Goal: Information Seeking & Learning: Learn about a topic

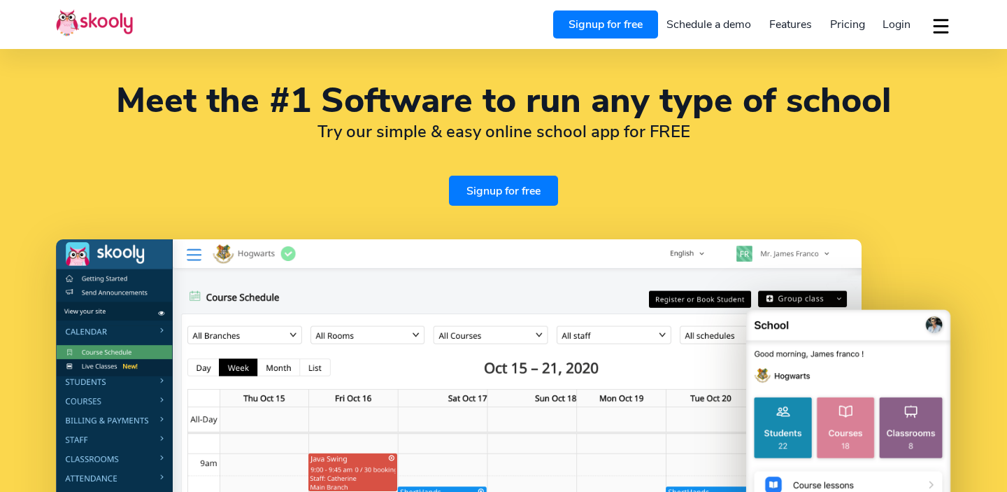
select select "en"
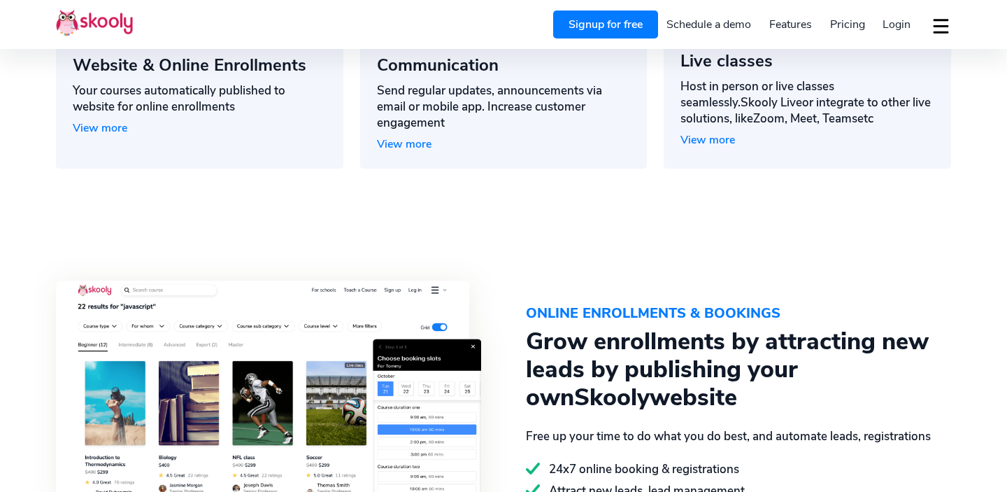
select select "61"
select select "[GEOGRAPHIC_DATA]"
select select "[GEOGRAPHIC_DATA]/[GEOGRAPHIC_DATA]"
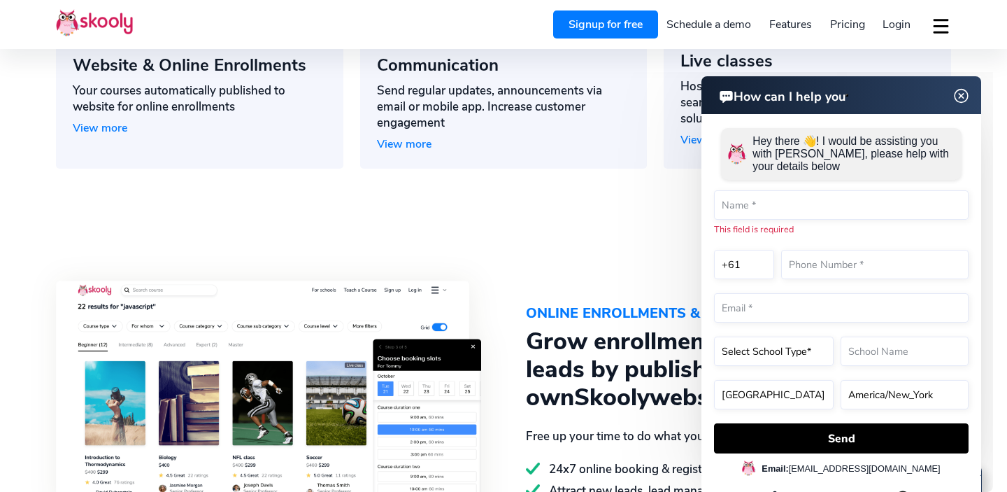
scroll to position [0, 0]
click at [960, 96] on img at bounding box center [961, 95] width 27 height 17
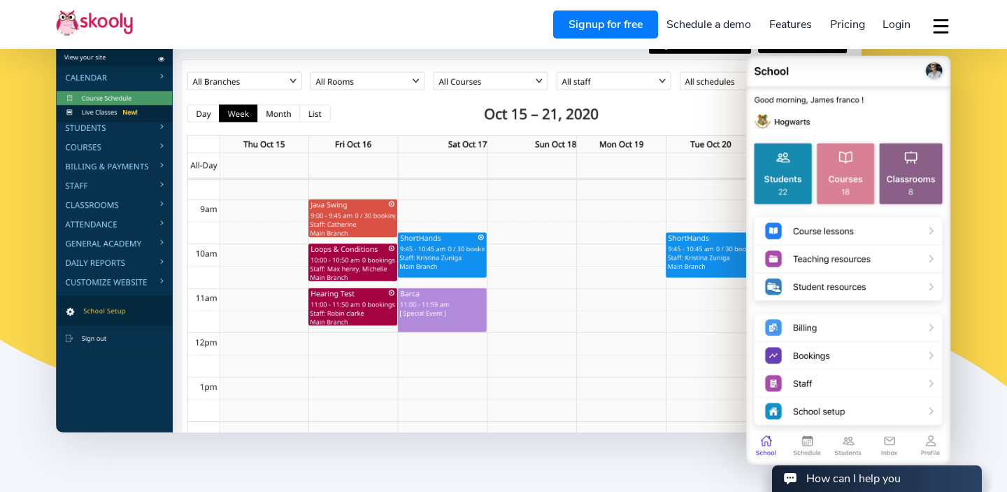
scroll to position [255, 0]
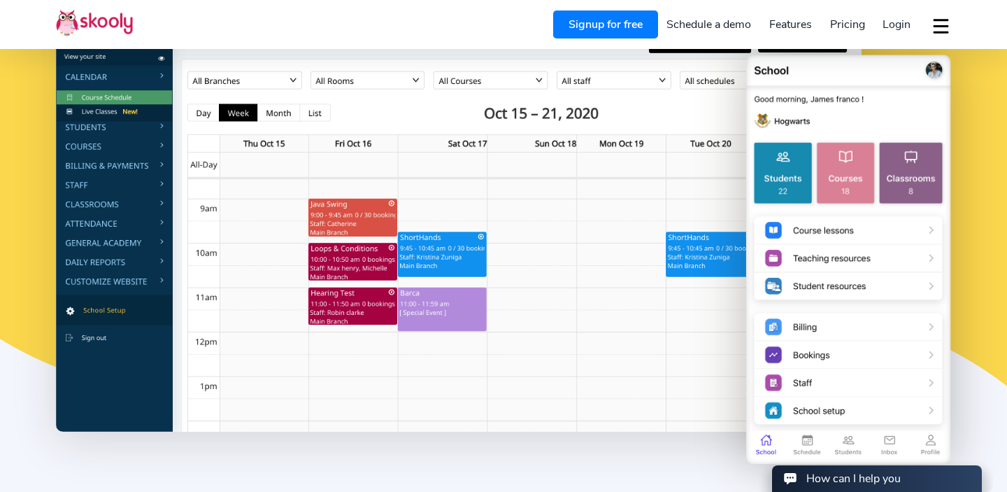
click at [851, 22] on span "Pricing" at bounding box center [847, 24] width 35 height 15
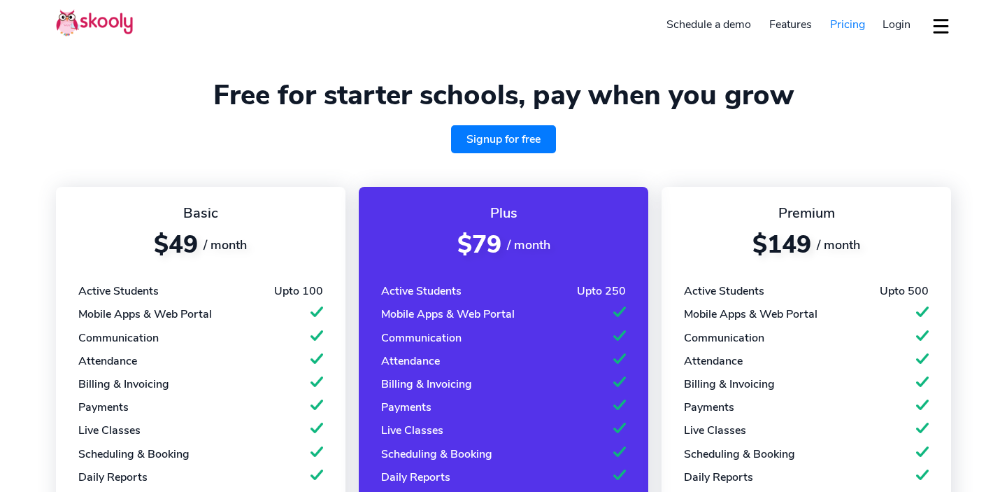
select select "en"
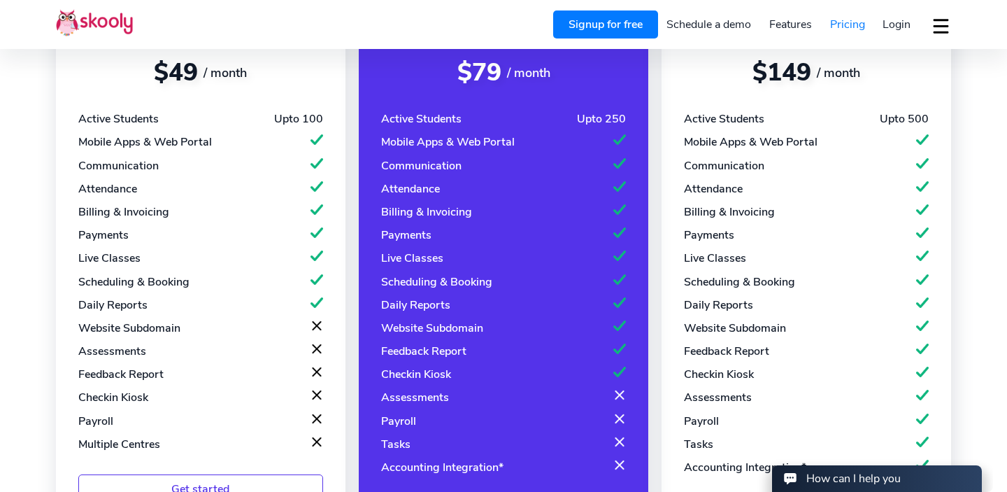
select select "61"
select select "[GEOGRAPHIC_DATA]"
select select "[GEOGRAPHIC_DATA]/[GEOGRAPHIC_DATA]"
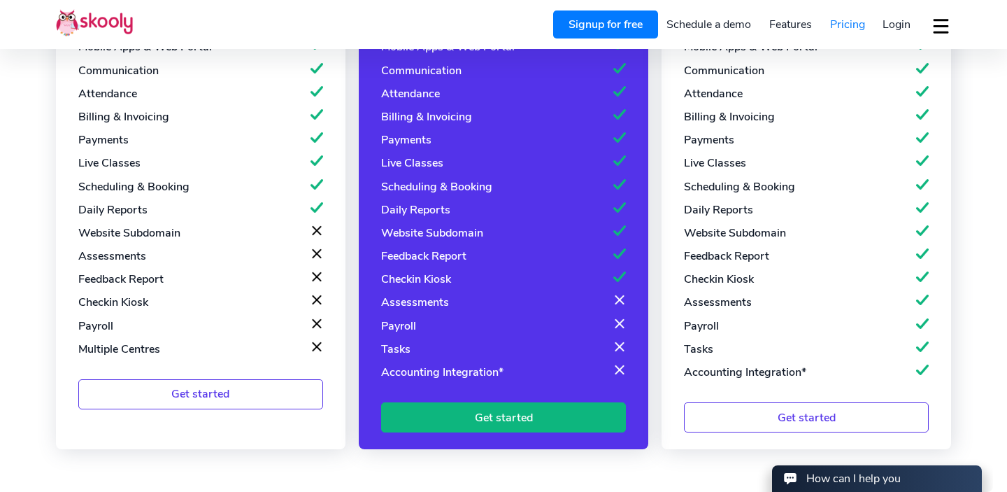
scroll to position [277, 0]
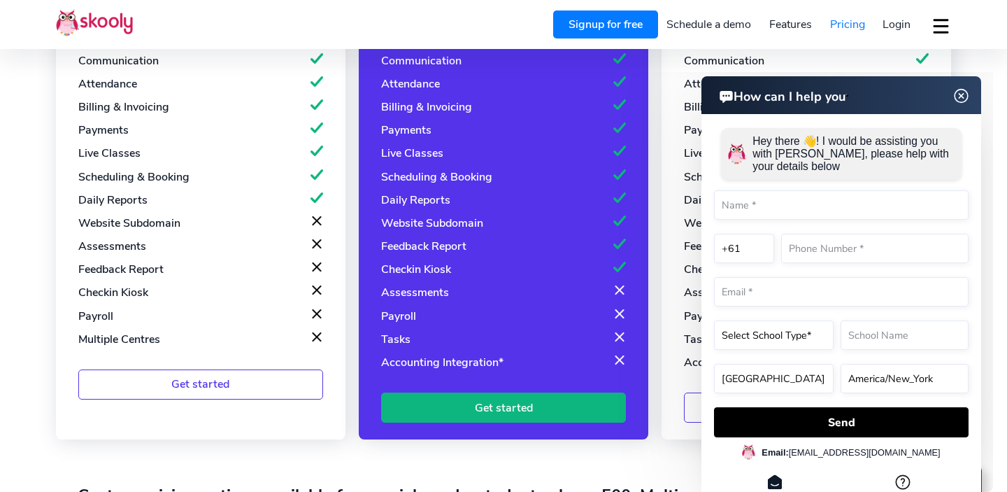
click at [962, 95] on img at bounding box center [961, 95] width 27 height 17
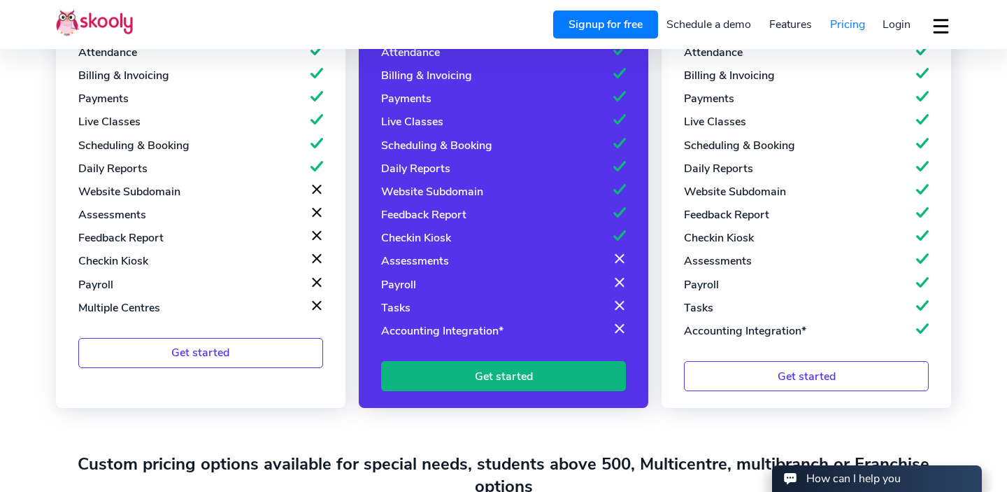
scroll to position [295, 0]
